Goal: Check status: Check status

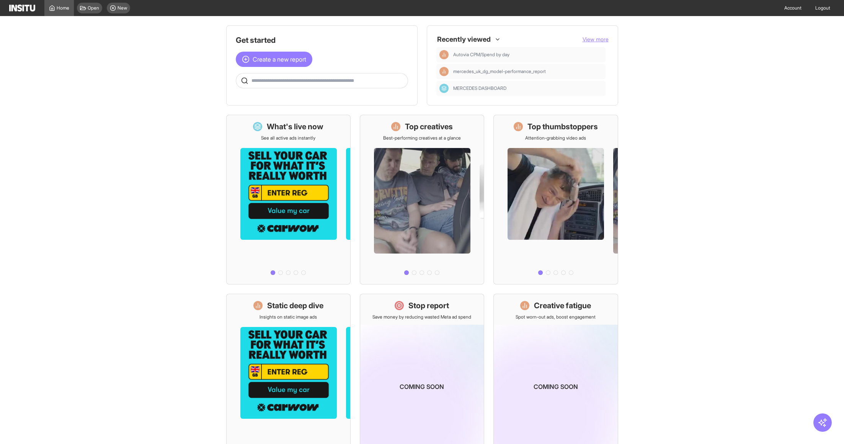
click at [23, 12] on div "Home Open New" at bounding box center [71, 8] width 124 height 16
click at [23, 11] on img at bounding box center [22, 8] width 26 height 7
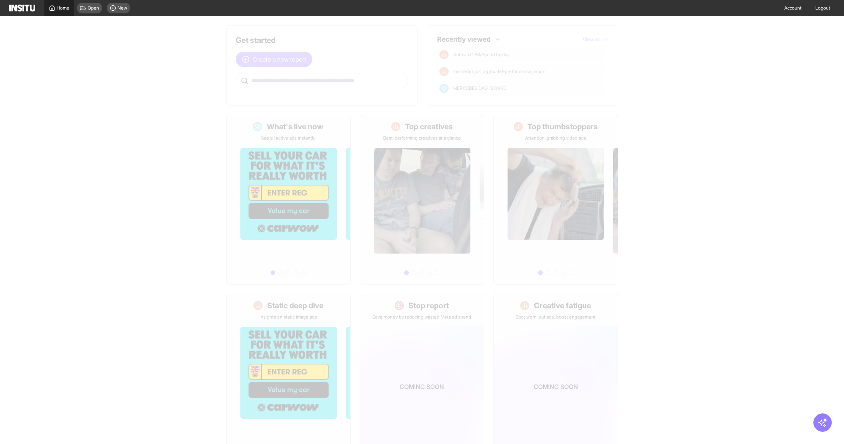
click at [62, 9] on span "Home" at bounding box center [63, 8] width 13 height 6
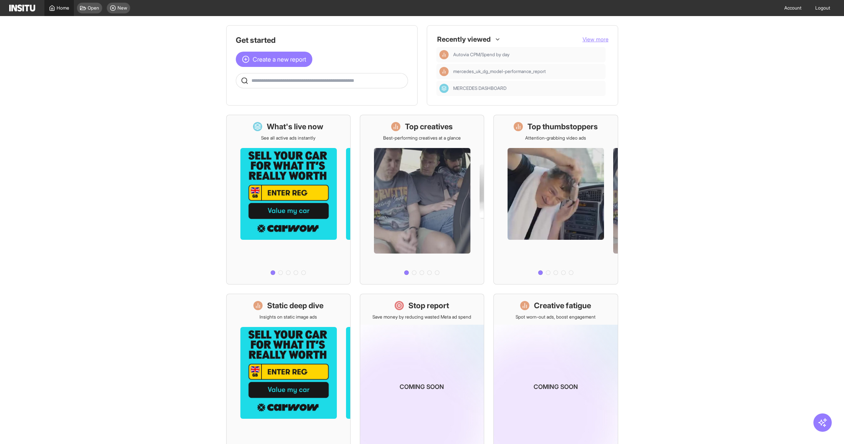
click at [62, 9] on span "Home" at bounding box center [63, 8] width 13 height 6
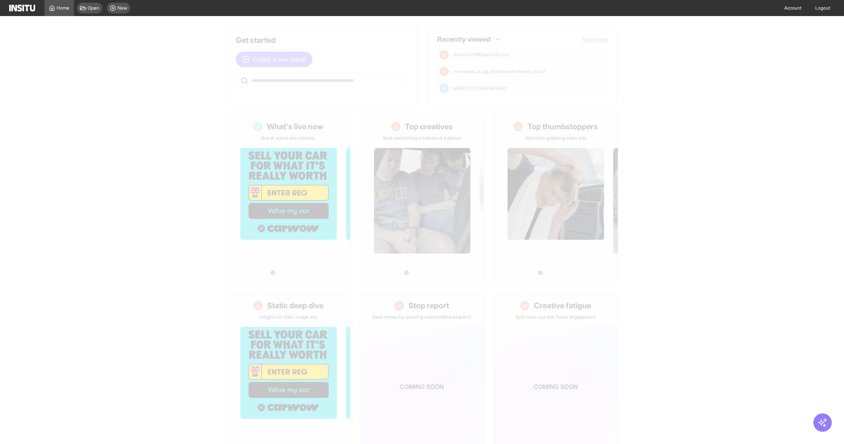
click at [168, 166] on main "Get started Create a new report Ask questions like: Which campaigns had the hig…" at bounding box center [422, 230] width 844 height 428
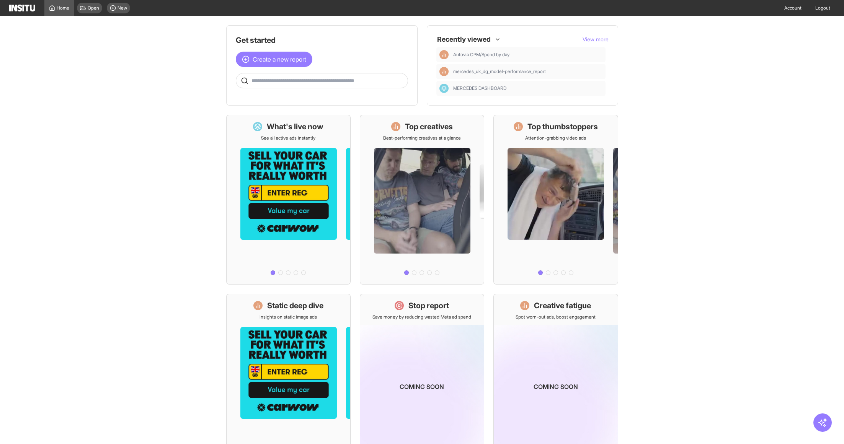
click at [181, 275] on main "Get started Create a new report Ask questions like: Which campaigns had the hig…" at bounding box center [422, 230] width 844 height 428
click at [93, 8] on span "Open" at bounding box center [93, 8] width 11 height 6
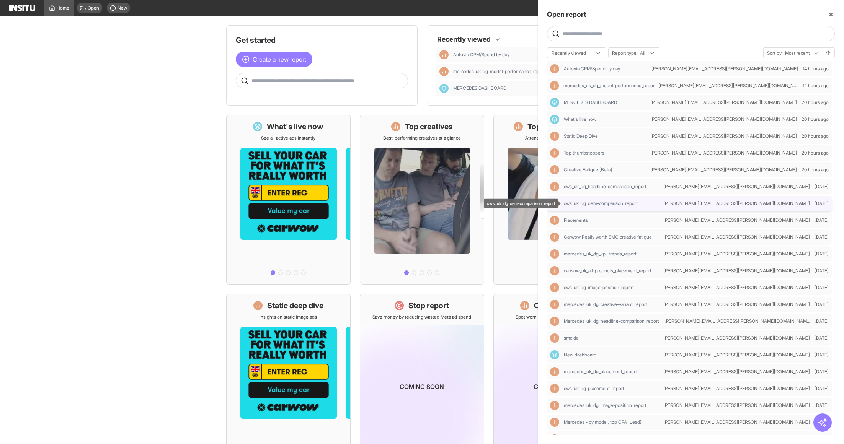
click at [636, 205] on span "cws_uk_dg_oem-comparison_report" at bounding box center [601, 204] width 74 height 6
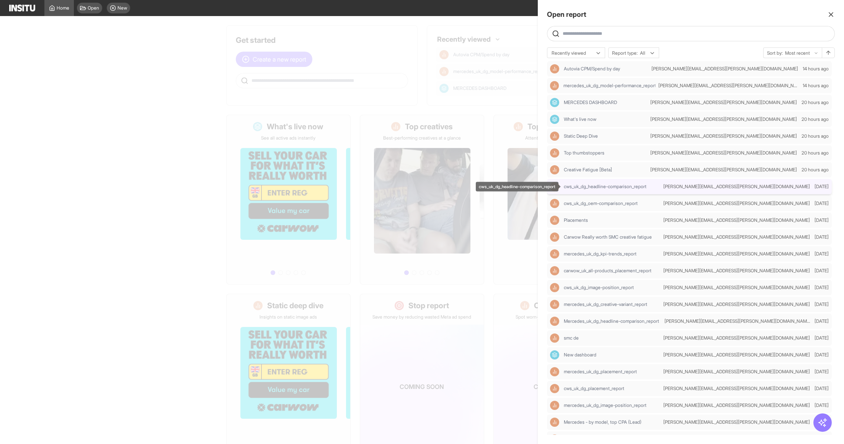
select select "**"
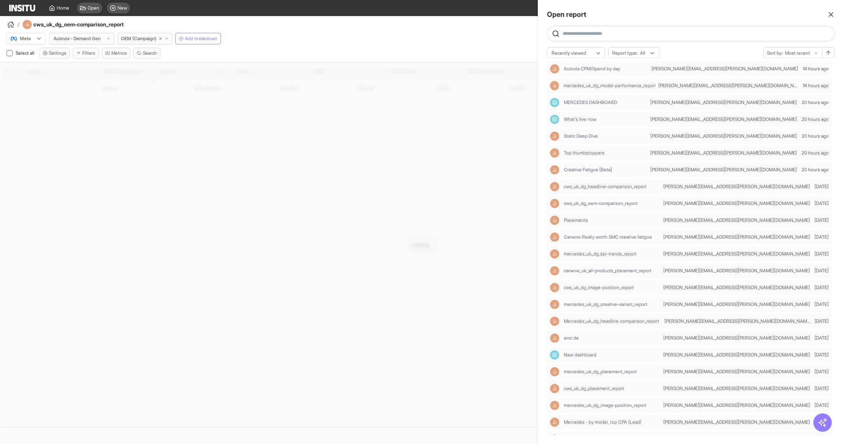
click at [485, 45] on div at bounding box center [422, 222] width 844 height 444
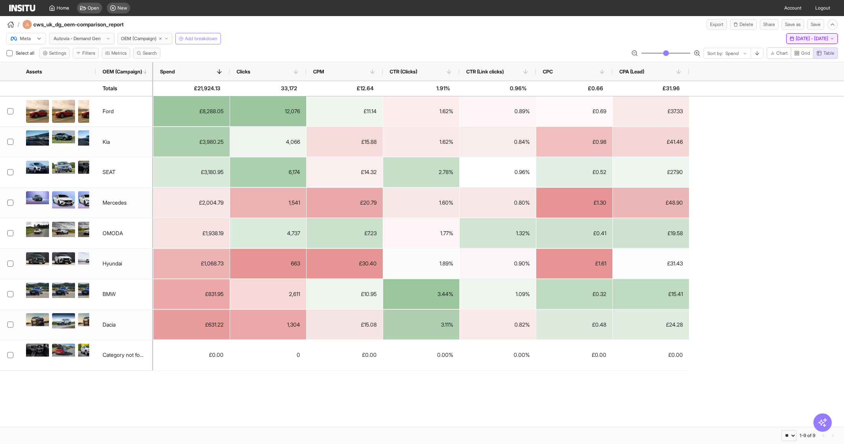
click at [806, 41] on button "[DATE] - [DATE] [DATE] - [DATE]" at bounding box center [812, 38] width 52 height 11
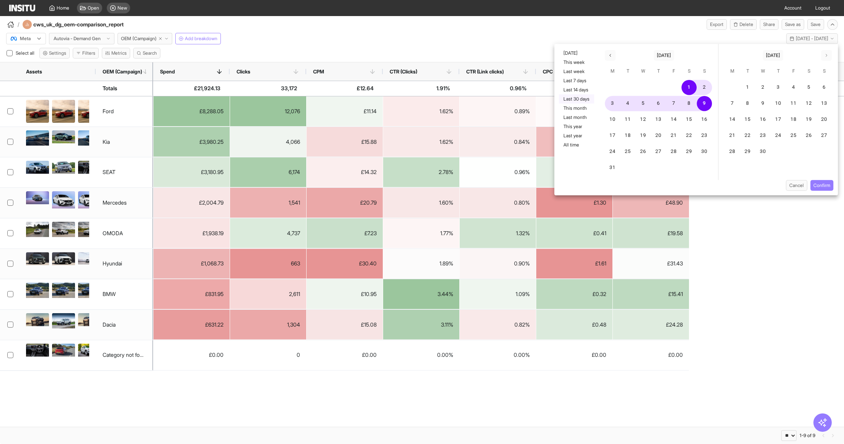
click at [581, 97] on button "Last 30 days" at bounding box center [576, 99] width 35 height 9
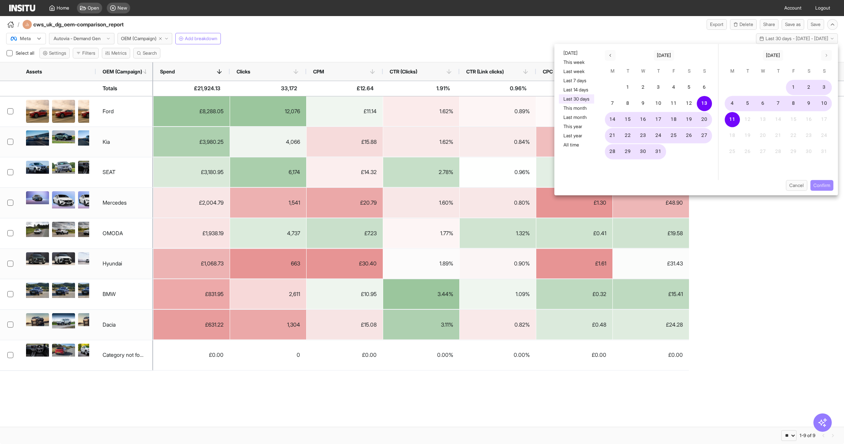
click at [819, 185] on button "Confirm" at bounding box center [821, 185] width 23 height 11
